Goal: Transaction & Acquisition: Purchase product/service

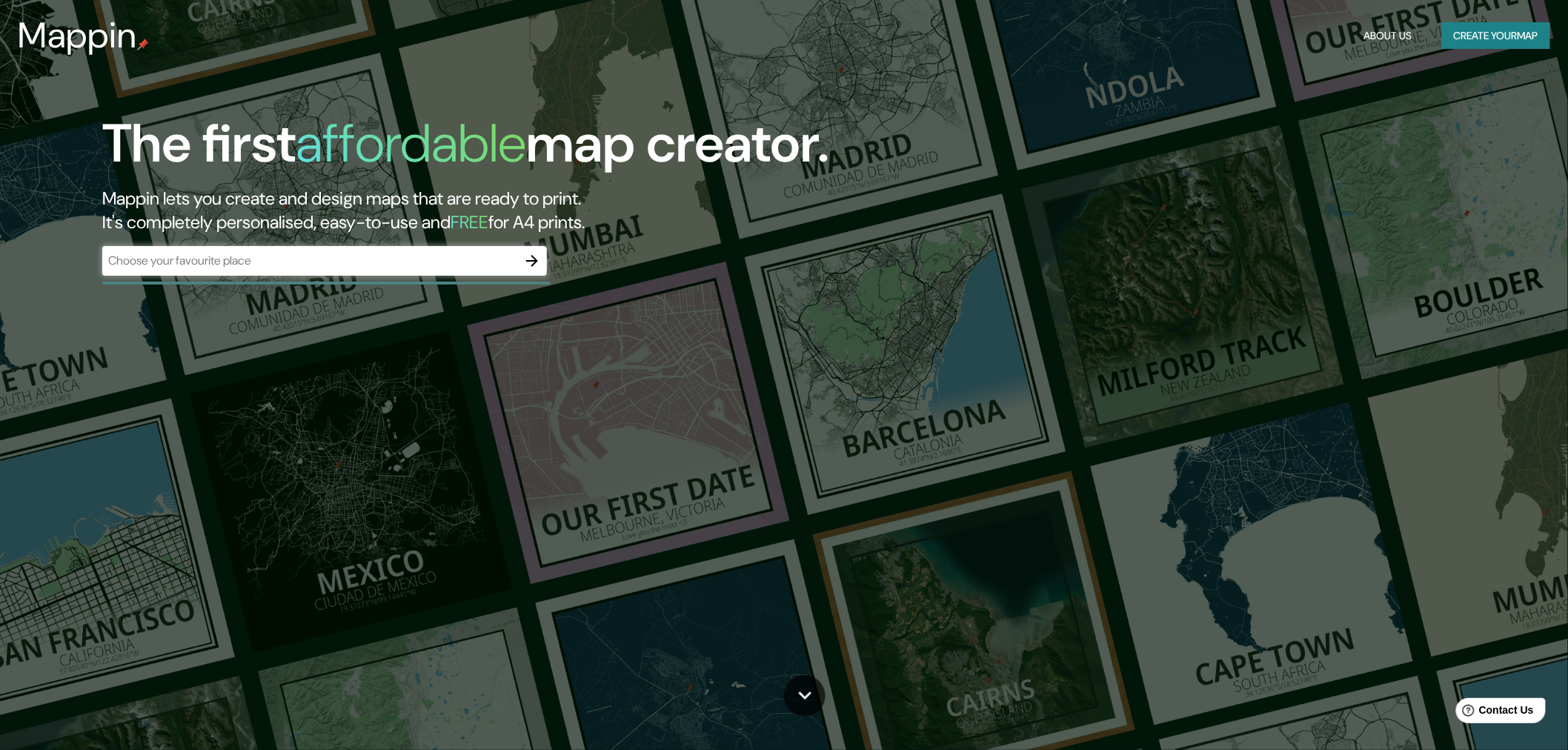
click at [376, 246] on div "​" at bounding box center [325, 260] width 445 height 29
type input "[GEOGRAPHIC_DATA]"
click at [535, 252] on icon "button" at bounding box center [532, 260] width 17 height 17
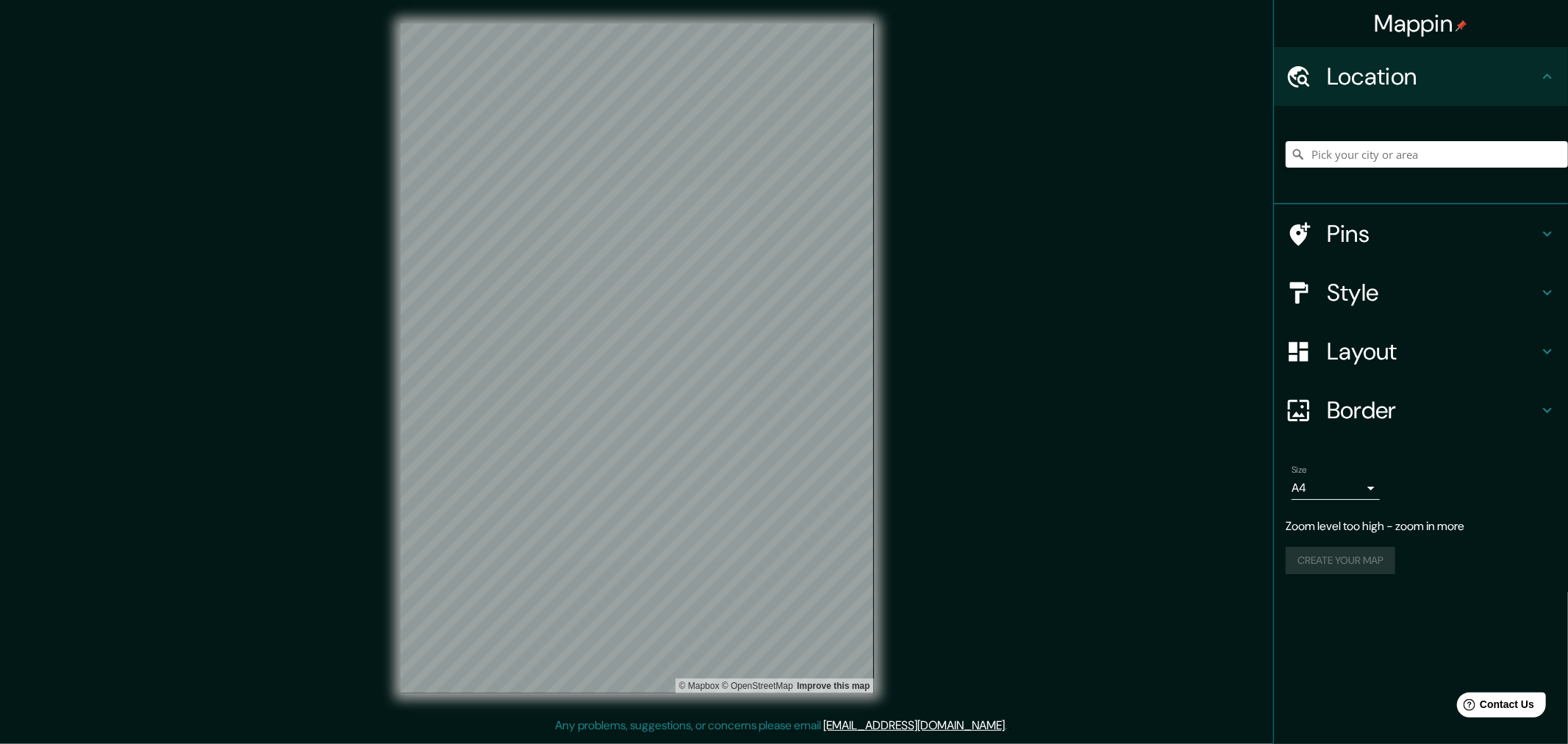
click at [1437, 75] on h4 "Location" at bounding box center [1432, 76] width 212 height 29
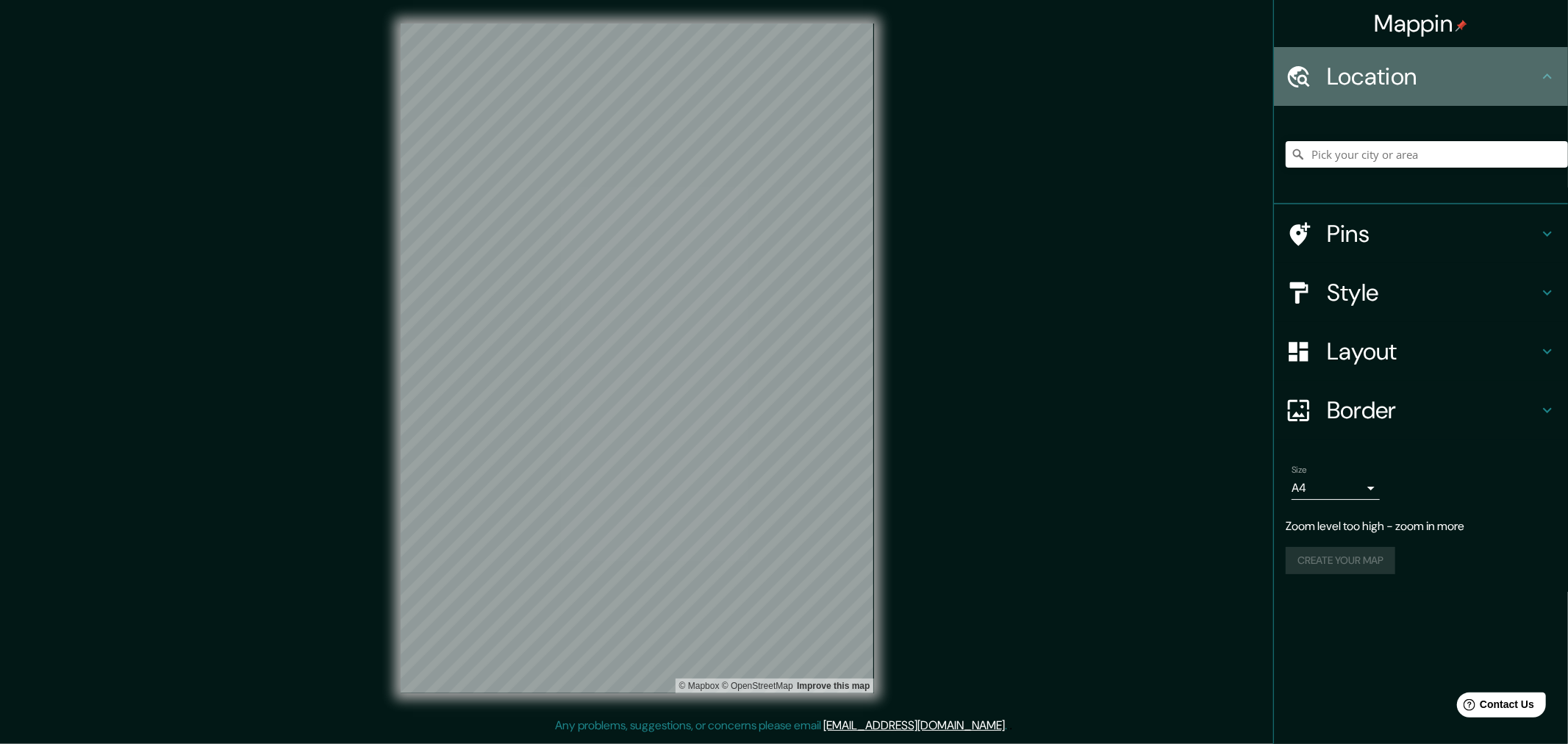
click at [1437, 75] on h4 "Location" at bounding box center [1432, 76] width 212 height 29
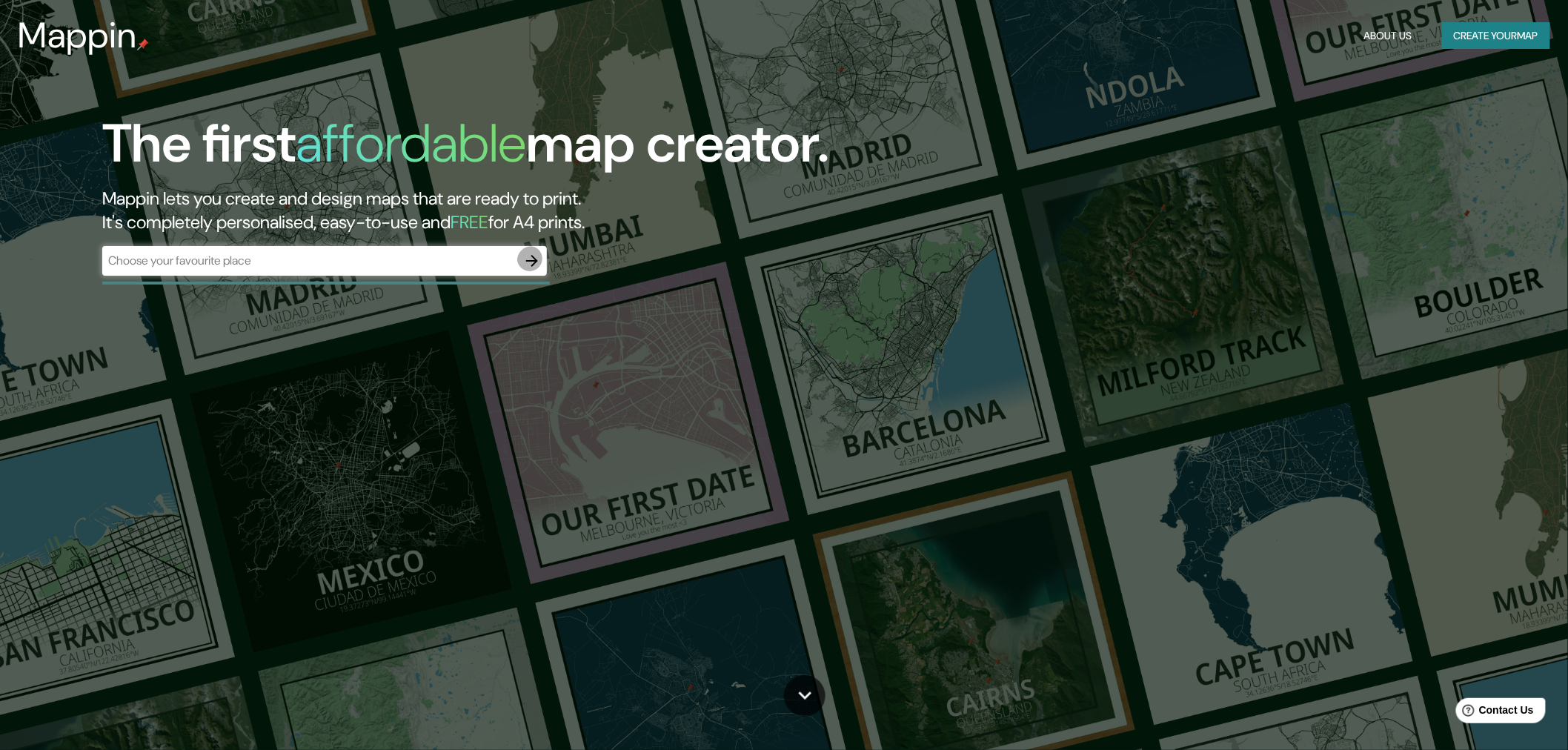
click at [535, 255] on icon "button" at bounding box center [532, 260] width 12 height 12
click at [283, 252] on input "text" at bounding box center [310, 260] width 415 height 17
type input "[GEOGRAPHIC_DATA]"
click at [532, 252] on icon "button" at bounding box center [532, 260] width 17 height 17
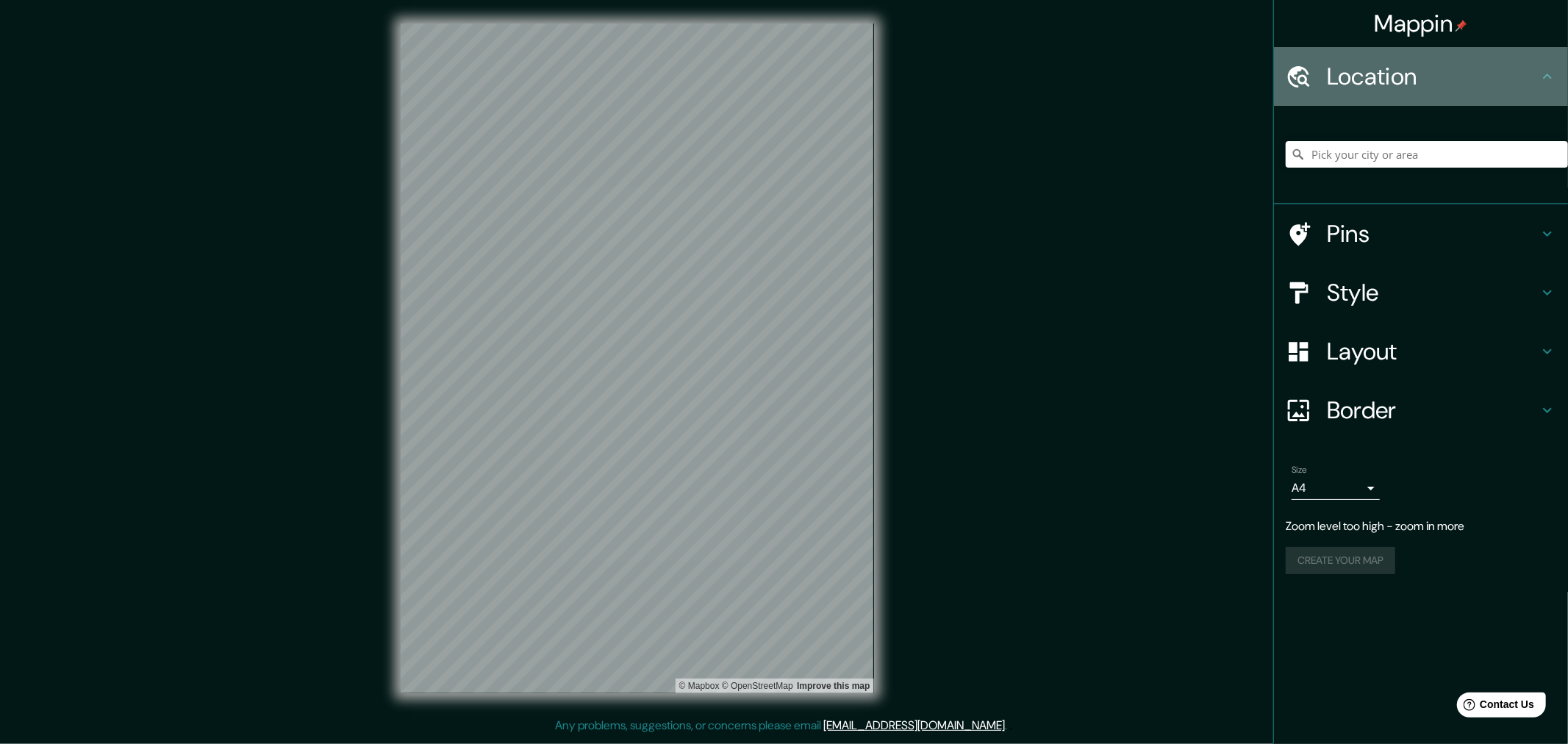
click at [1424, 76] on h4 "Location" at bounding box center [1432, 76] width 212 height 29
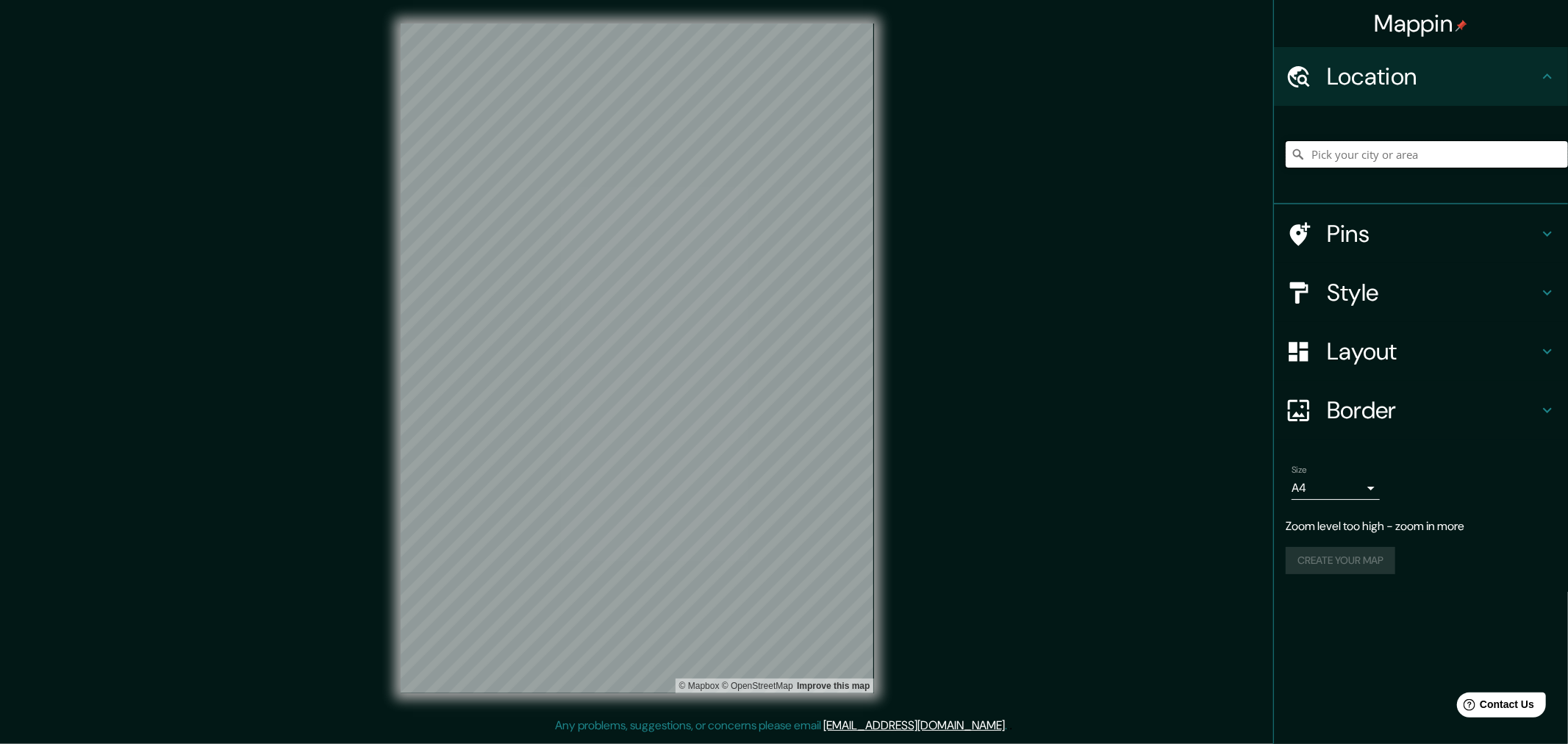
click at [1394, 141] on input "Pick your city or area" at bounding box center [1427, 154] width 282 height 26
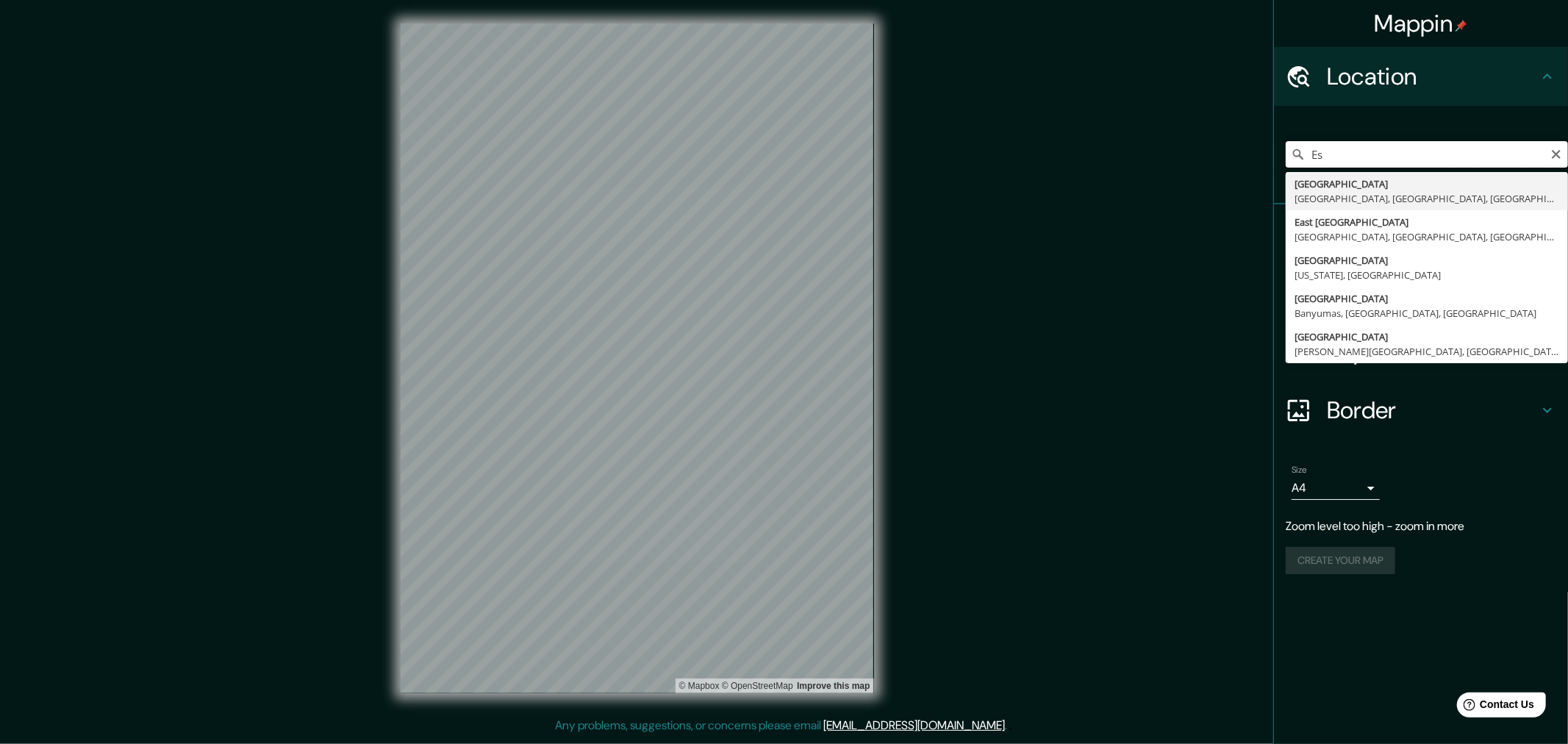
type input "E"
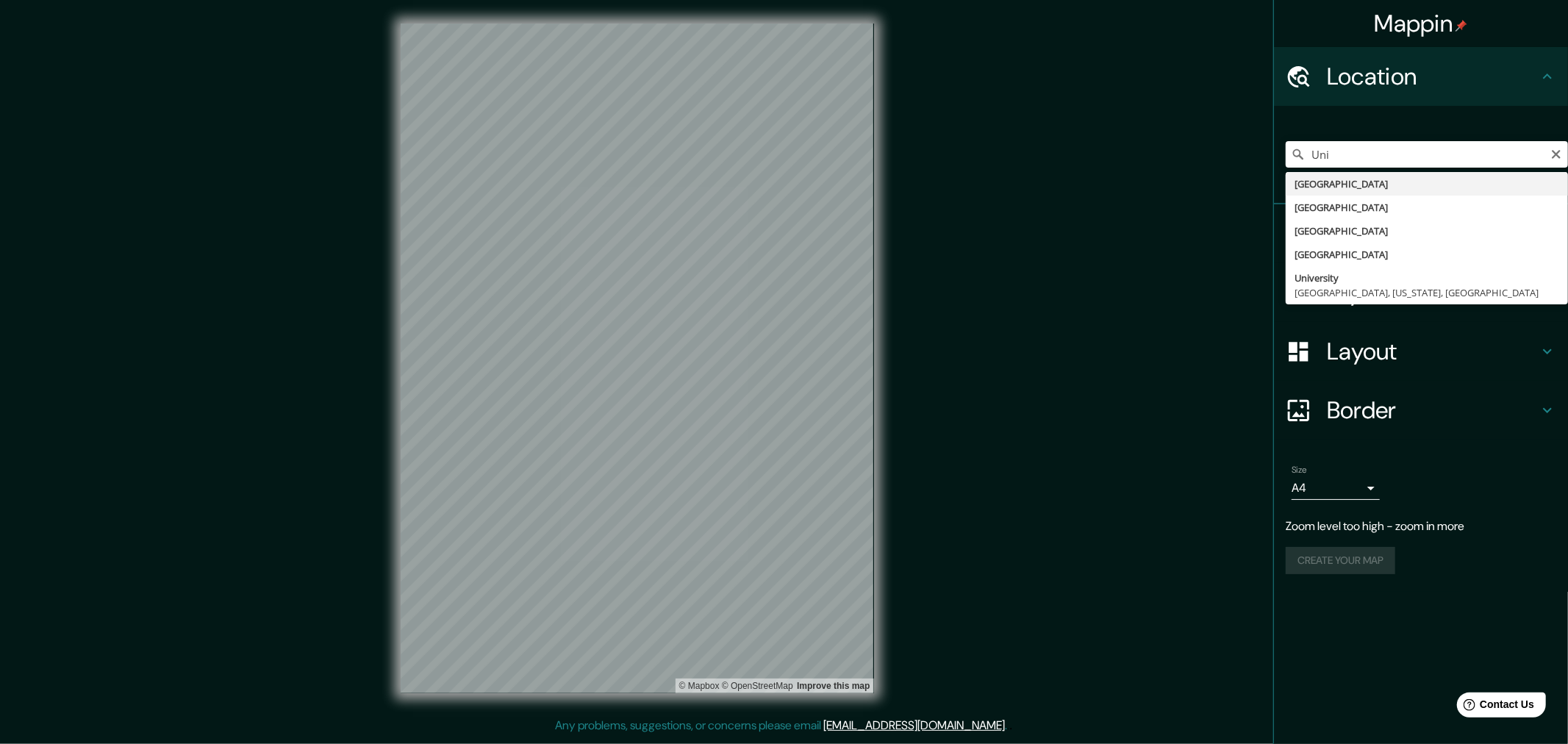
type input "[GEOGRAPHIC_DATA]"
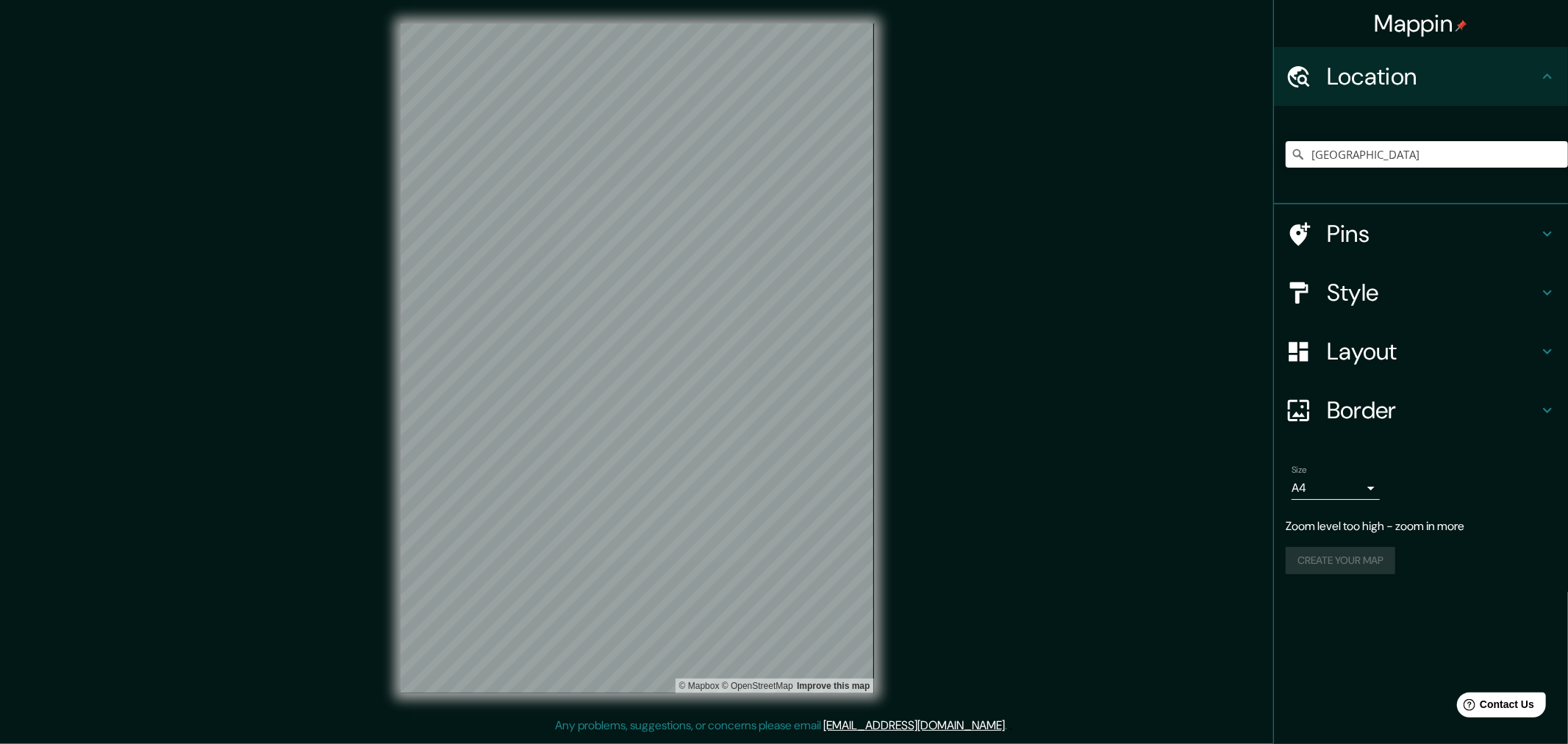
click at [1355, 278] on h4 "Style" at bounding box center [1432, 293] width 212 height 29
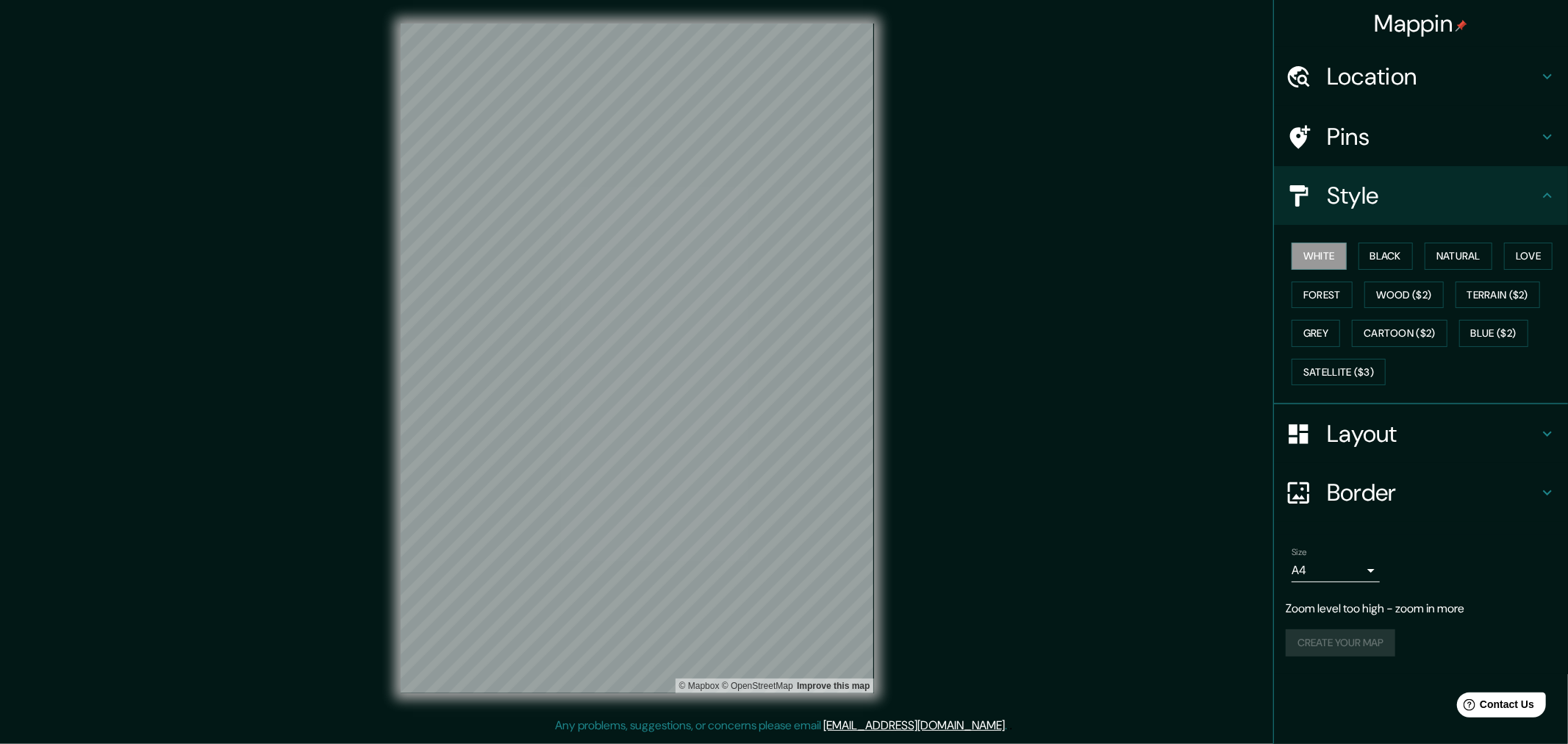
click at [1372, 419] on h4 "Layout" at bounding box center [1432, 434] width 212 height 29
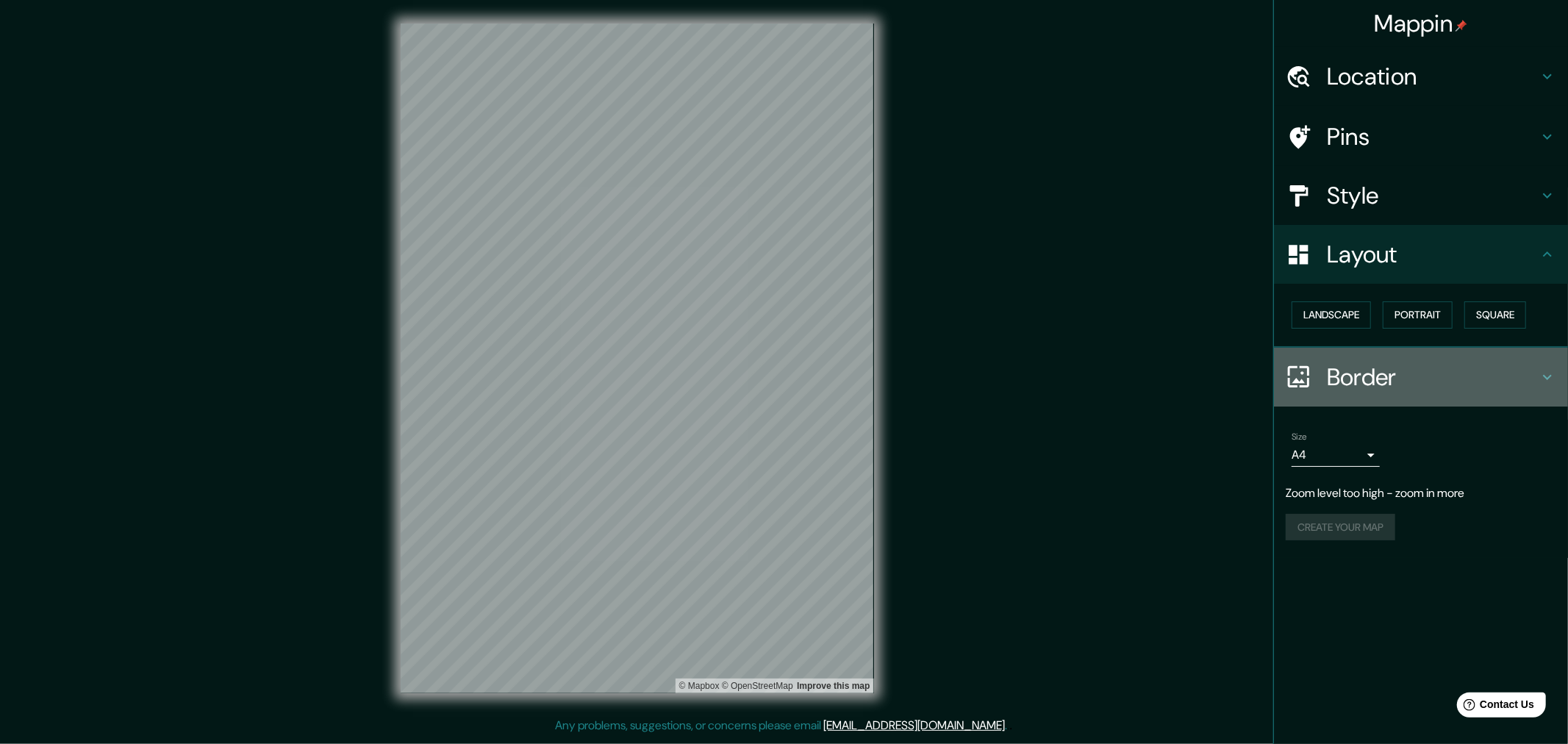
click at [1369, 362] on h4 "Border" at bounding box center [1432, 377] width 212 height 29
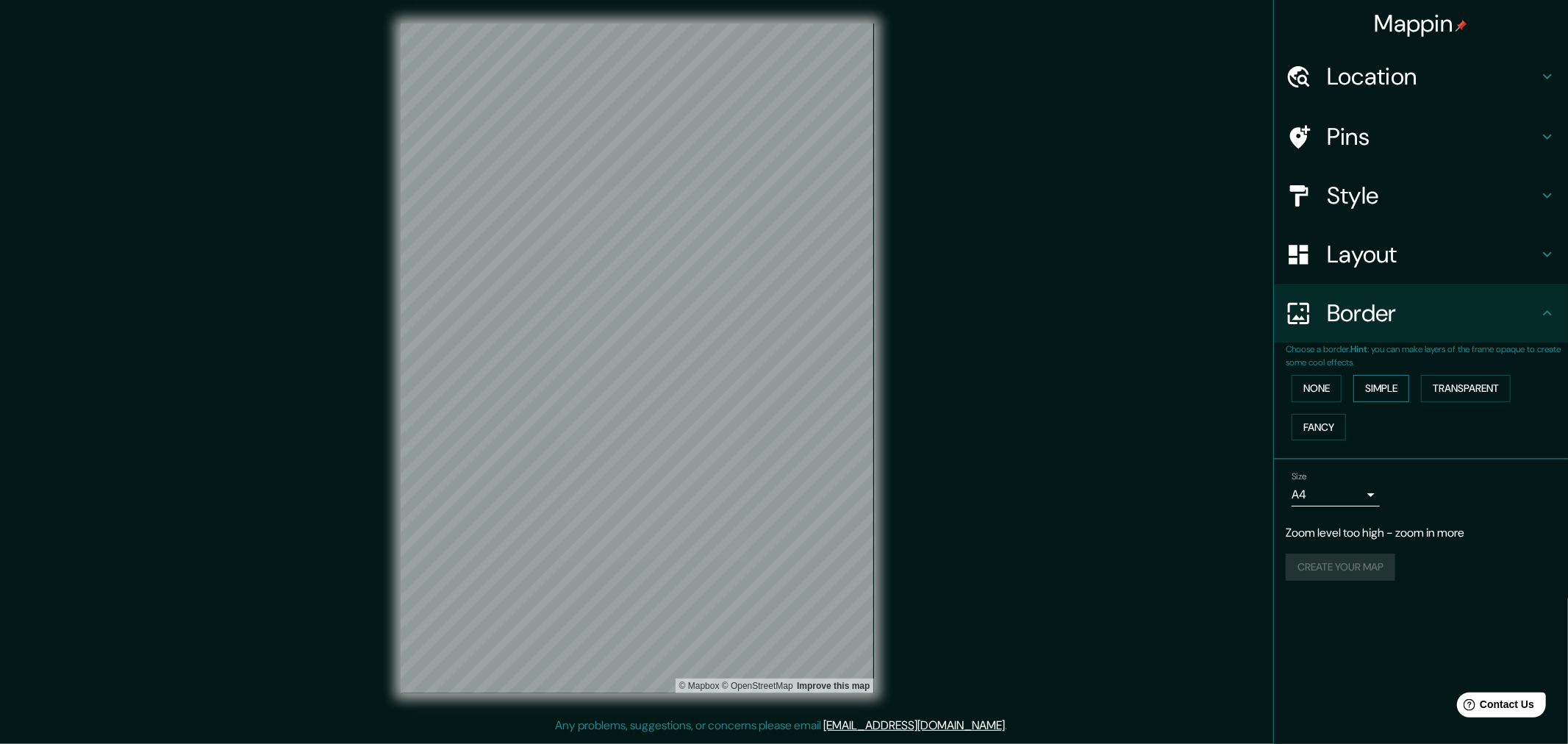
click at [1383, 375] on button "Simple" at bounding box center [1381, 388] width 55 height 27
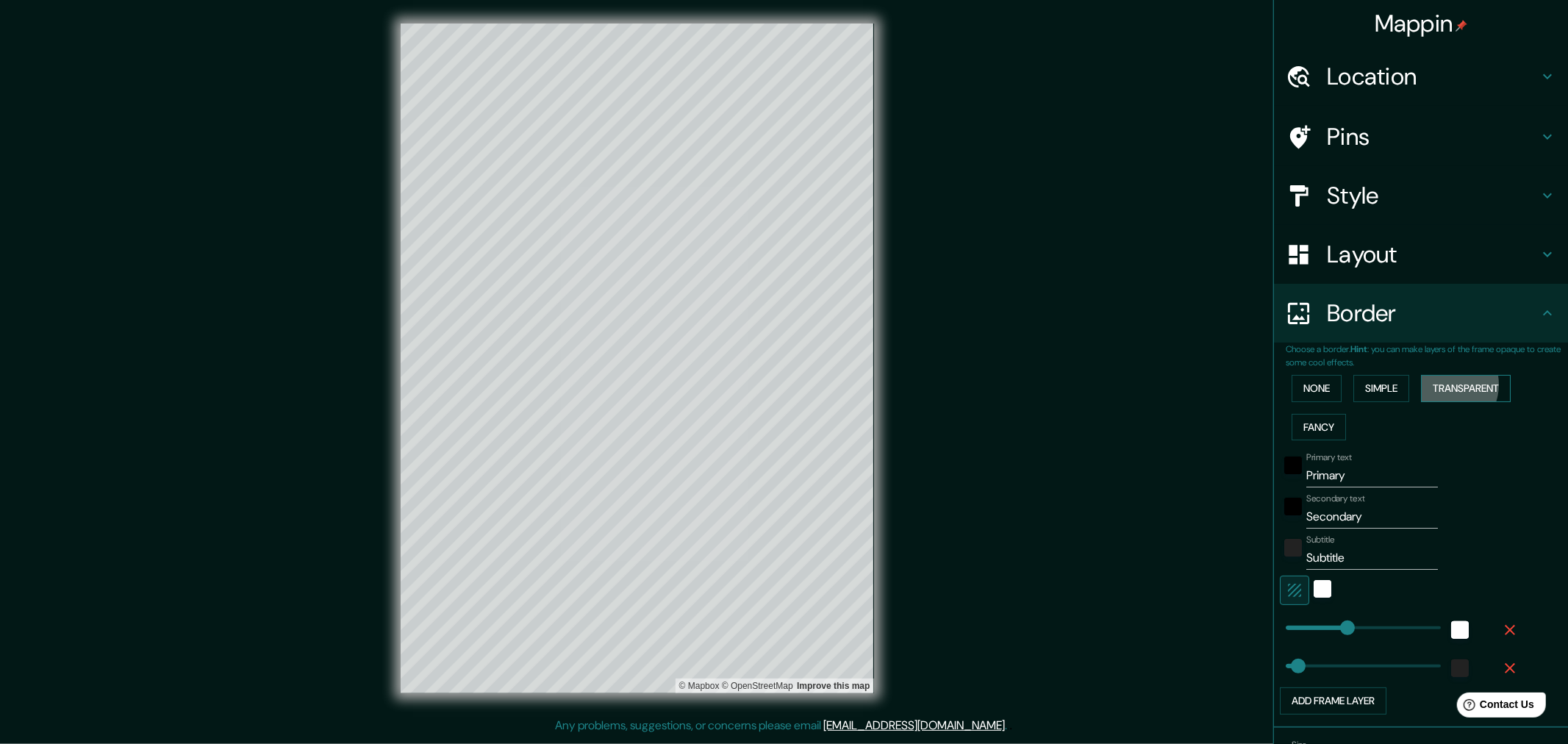
click at [1433, 375] on button "Transparent" at bounding box center [1465, 388] width 90 height 27
click at [1487, 375] on button "Transparent" at bounding box center [1465, 388] width 90 height 27
type input "309"
type input "51"
click at [1346, 414] on button "Fancy" at bounding box center [1319, 427] width 55 height 27
